Goal: Find specific page/section: Find specific page/section

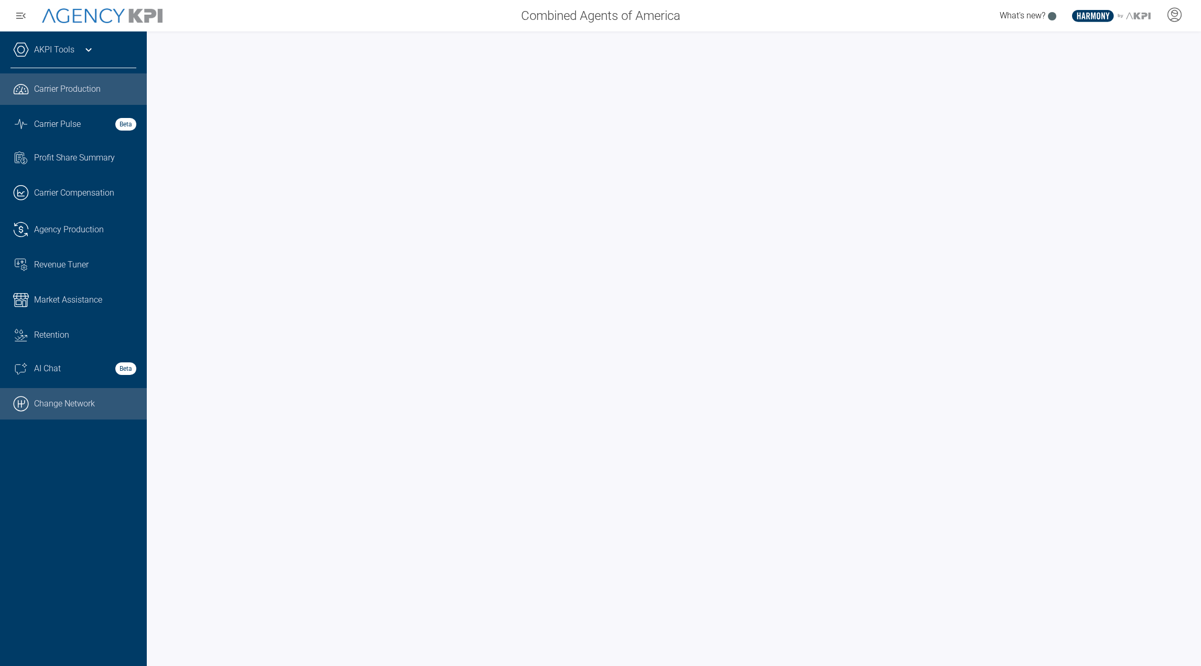
click at [76, 414] on link ".cls-1{fill:none;stroke:#000;stroke-linecap:round;stroke-linejoin:round;stroke-…" at bounding box center [73, 403] width 147 height 31
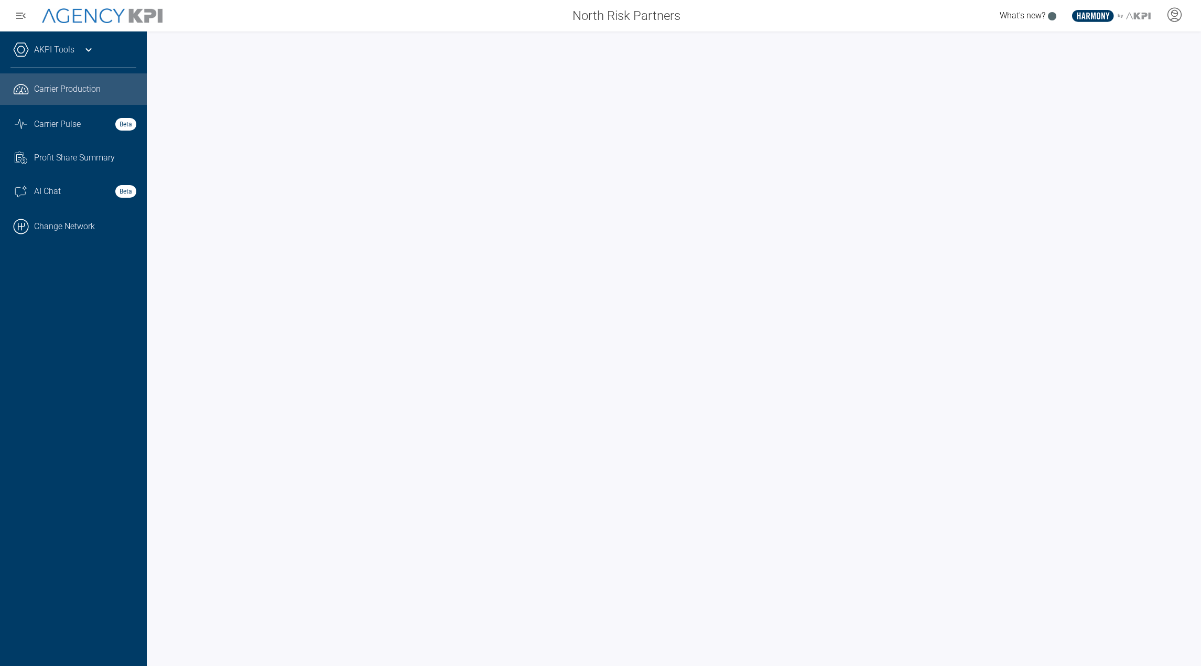
click at [51, 51] on link "AKPI Tools" at bounding box center [54, 50] width 40 height 13
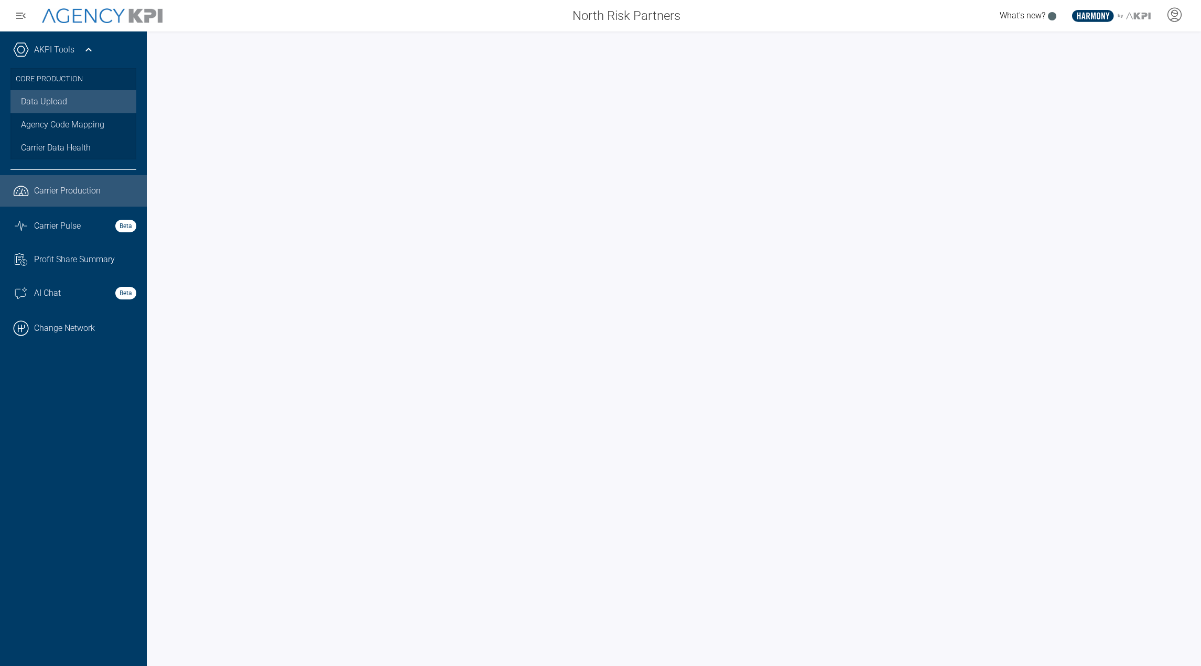
click at [48, 107] on link "Data Upload" at bounding box center [73, 101] width 126 height 23
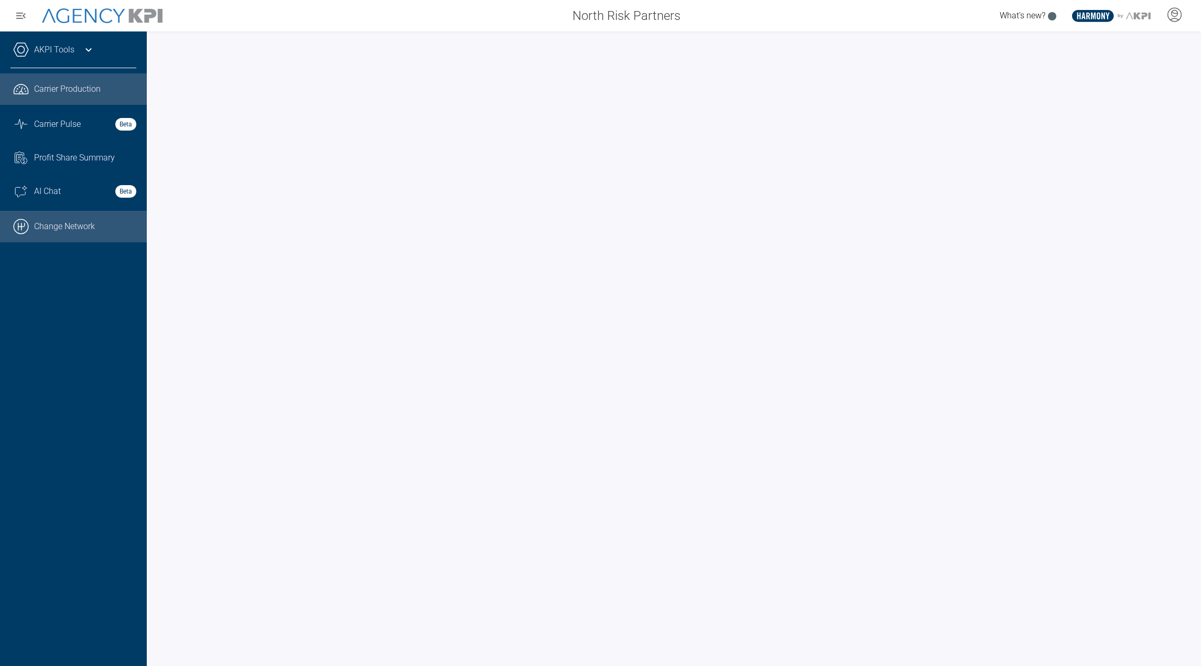
click at [82, 225] on link ".cls-1{fill:none;stroke:#000;stroke-linecap:round;stroke-linejoin:round;stroke-…" at bounding box center [73, 226] width 147 height 31
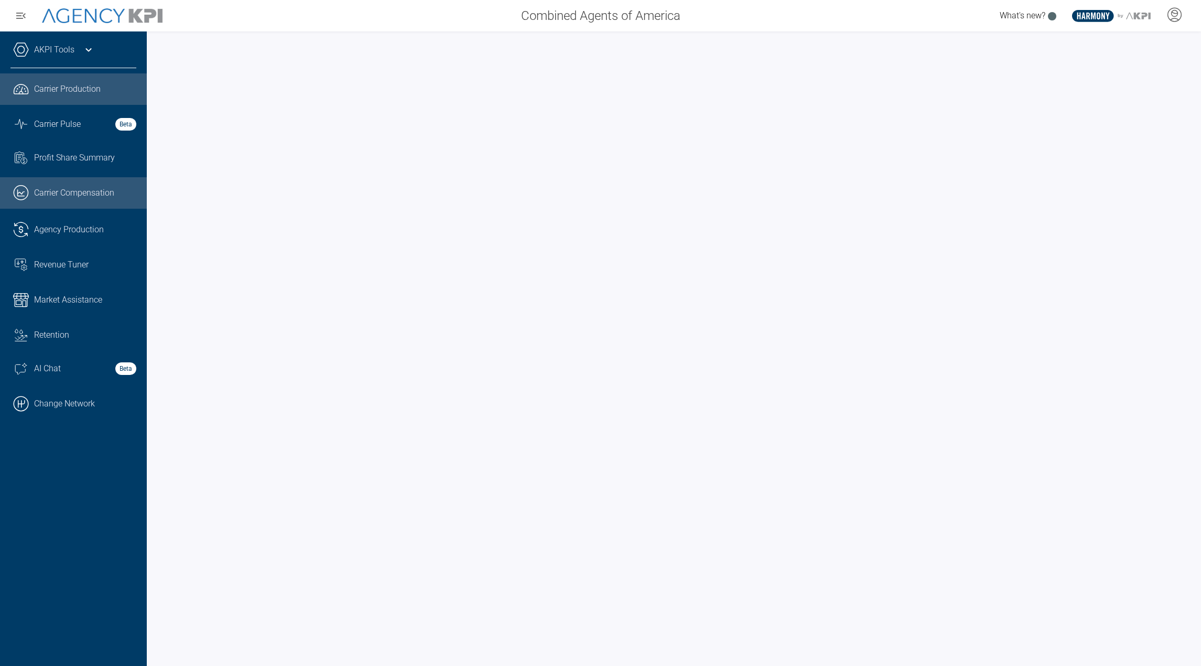
click at [46, 184] on link ".cls-1{fill:none;stroke:#221f20;stroke-linecap:round;stroke-linejoin:round;stro…" at bounding box center [73, 192] width 147 height 31
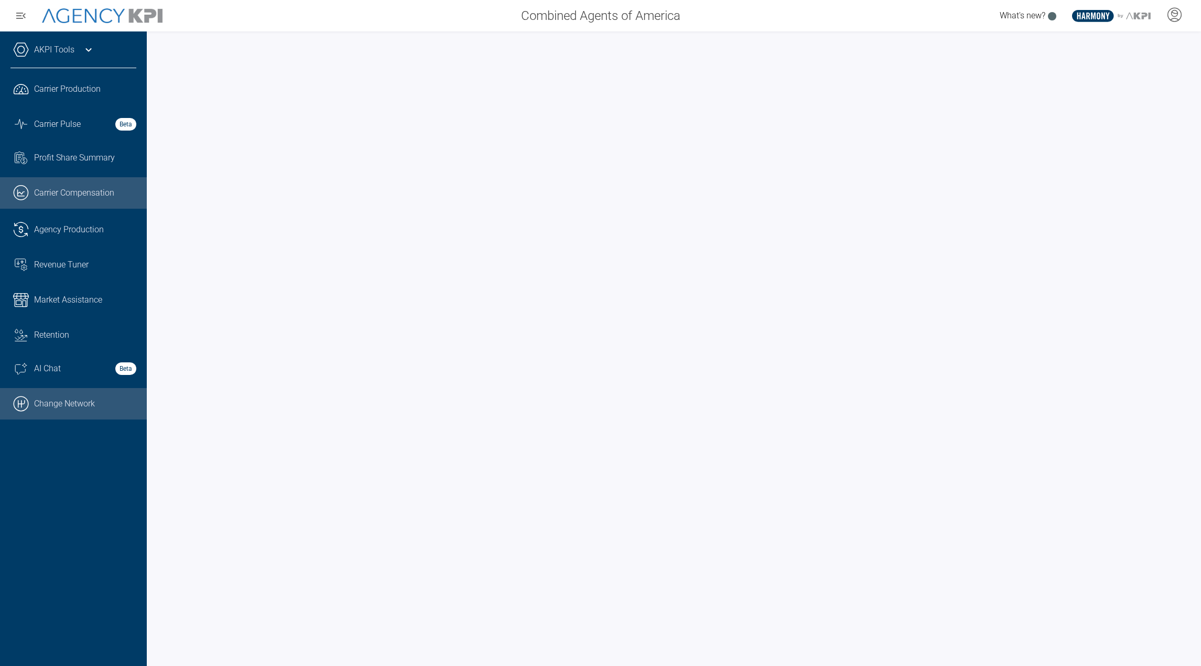
click at [89, 404] on link ".cls-1{fill:none;stroke:#000;stroke-linecap:round;stroke-linejoin:round;stroke-…" at bounding box center [73, 403] width 147 height 31
